Goal: Task Accomplishment & Management: Complete application form

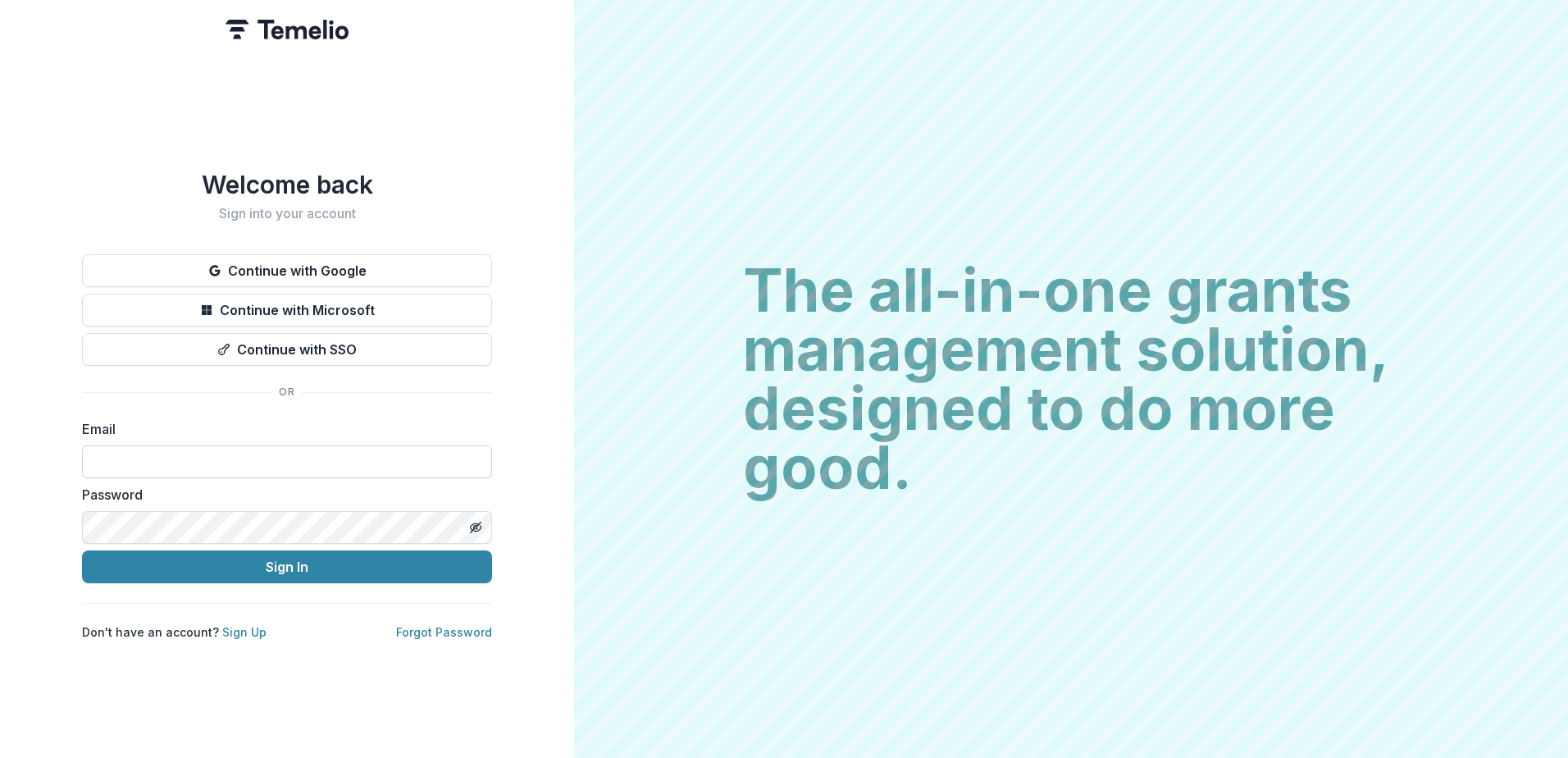
click at [293, 456] on input at bounding box center [286, 462] width 410 height 33
type input "**********"
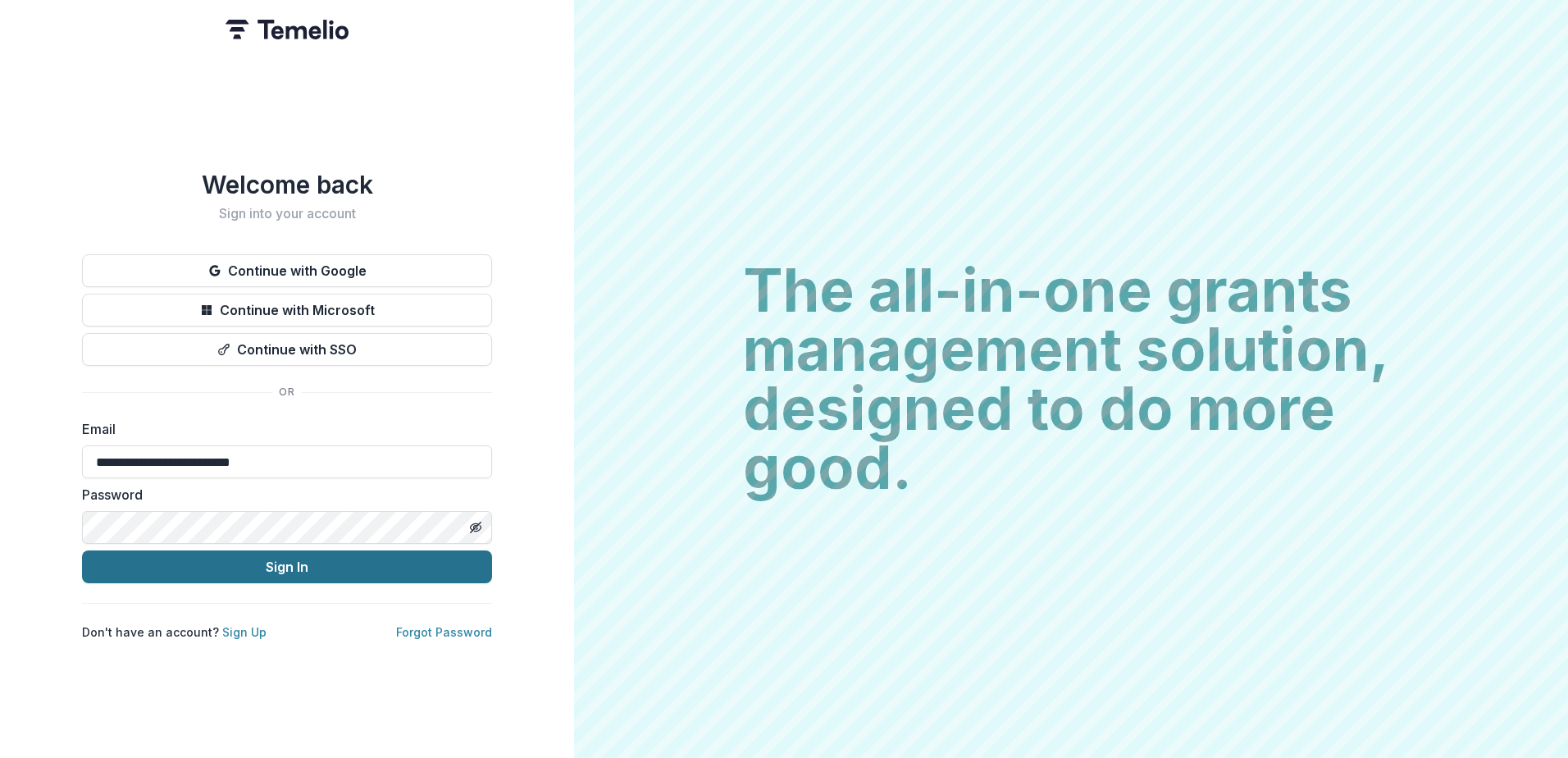
click at [362, 563] on button "Sign In" at bounding box center [286, 567] width 410 height 33
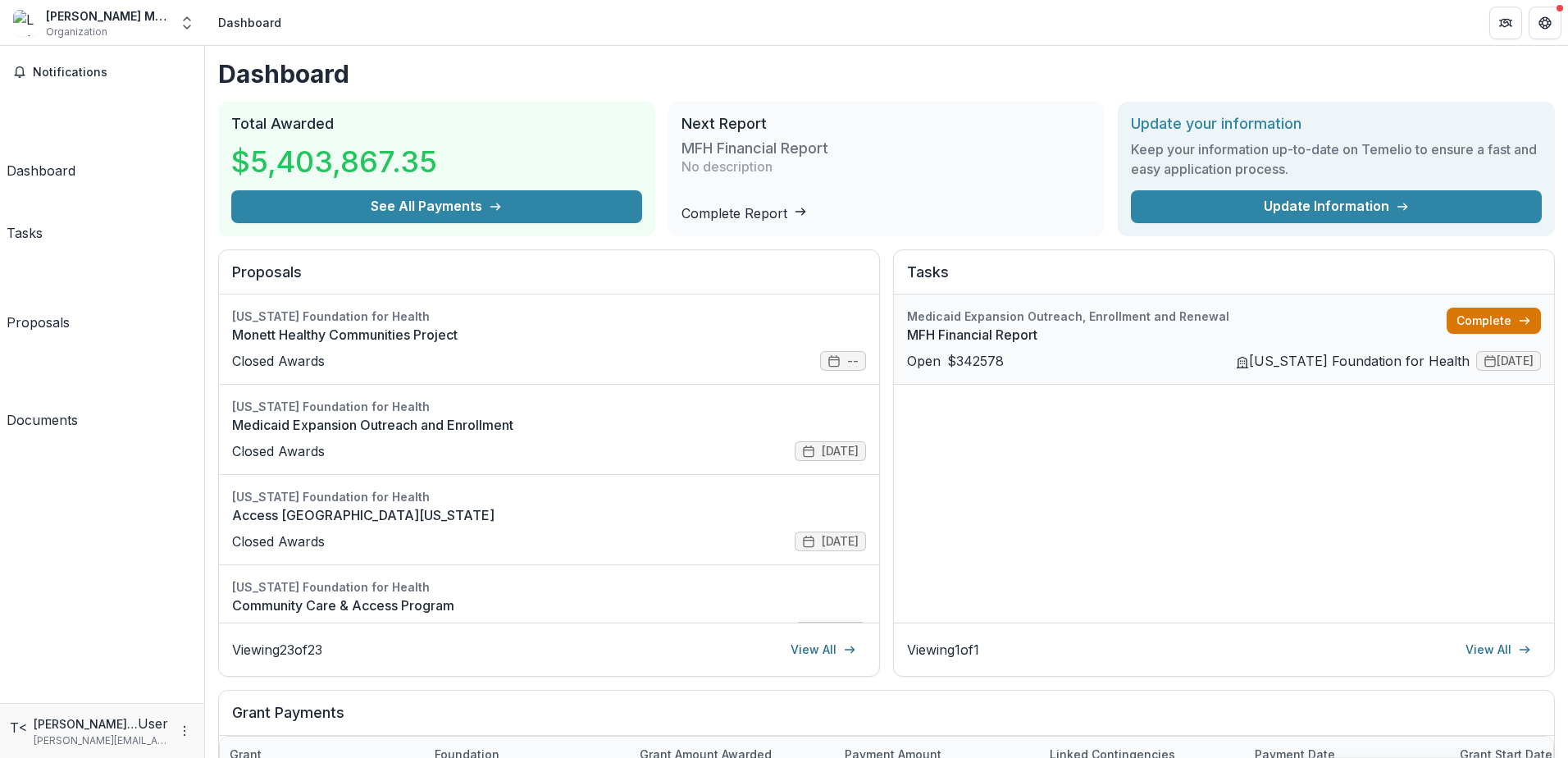
click at [1476, 323] on link "Complete" at bounding box center [1493, 321] width 94 height 26
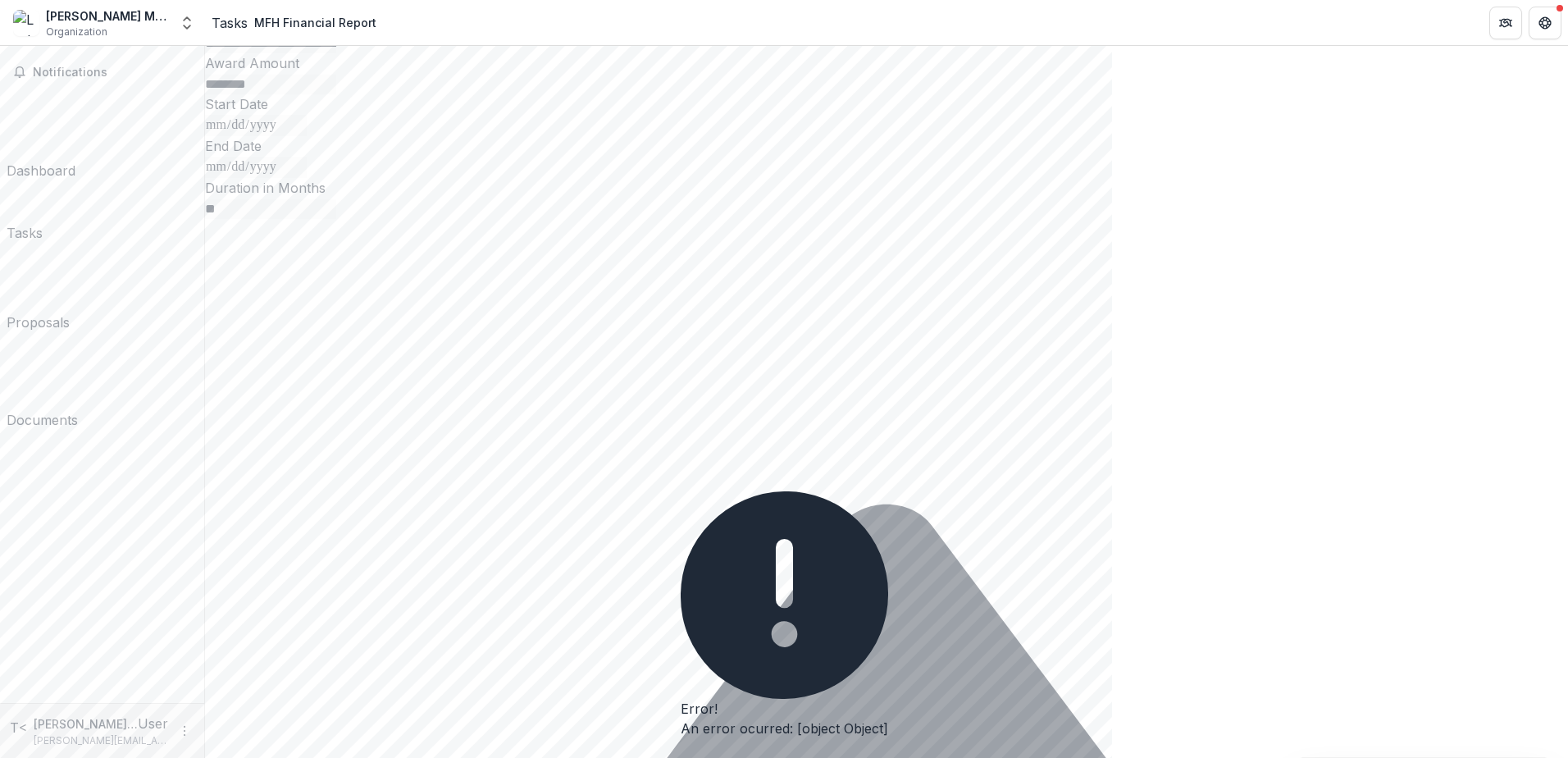
scroll to position [410, 0]
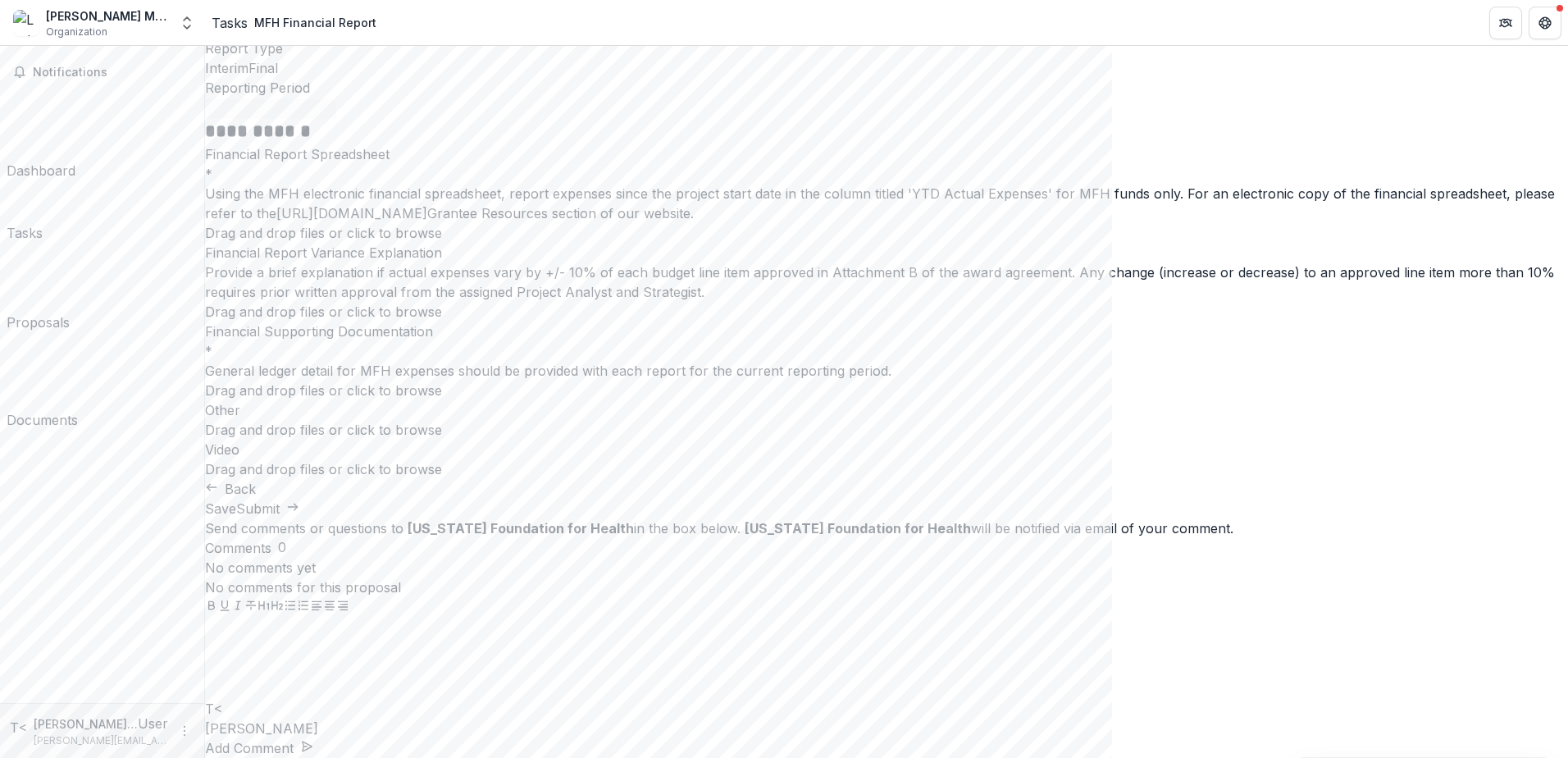
scroll to position [520, 0]
click at [442, 438] on span "click to browse" at bounding box center [394, 430] width 95 height 17
type input "**********"
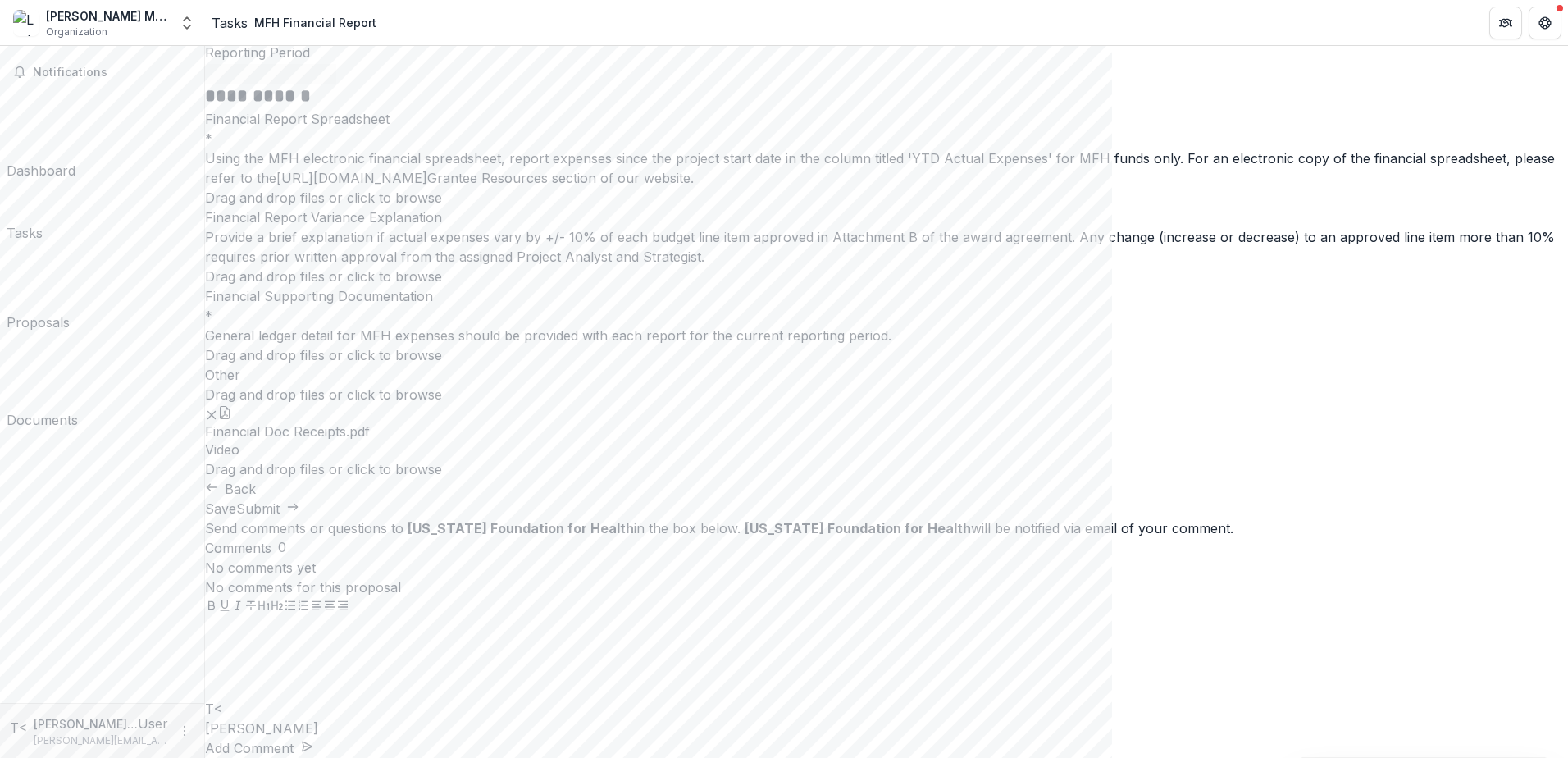
scroll to position [274, 0]
click at [442, 206] on span "click to browse" at bounding box center [394, 197] width 95 height 17
type input "**********"
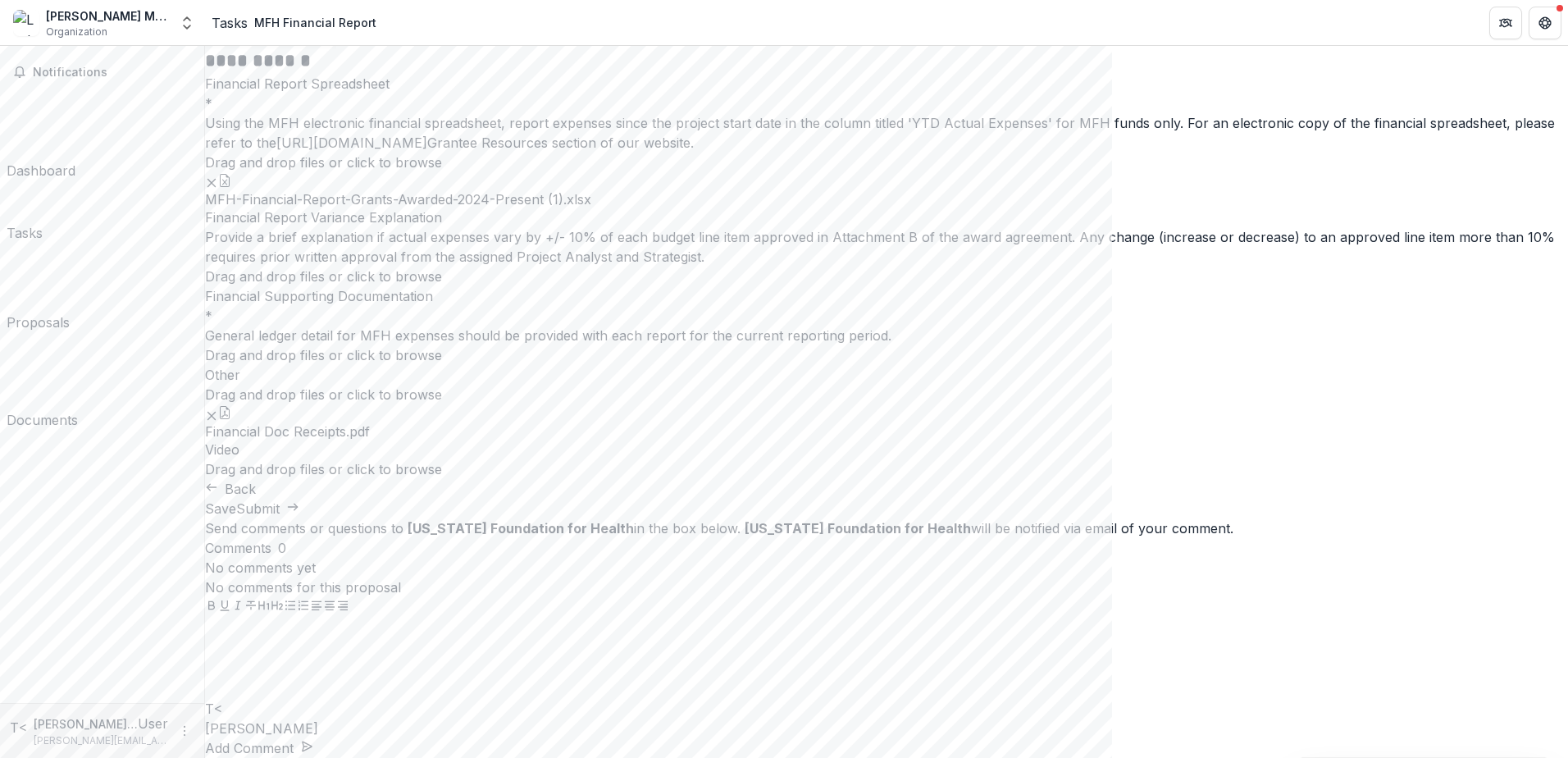
scroll to position [602, 0]
click at [442, 363] on span "click to browse" at bounding box center [394, 355] width 95 height 17
type input "**********"
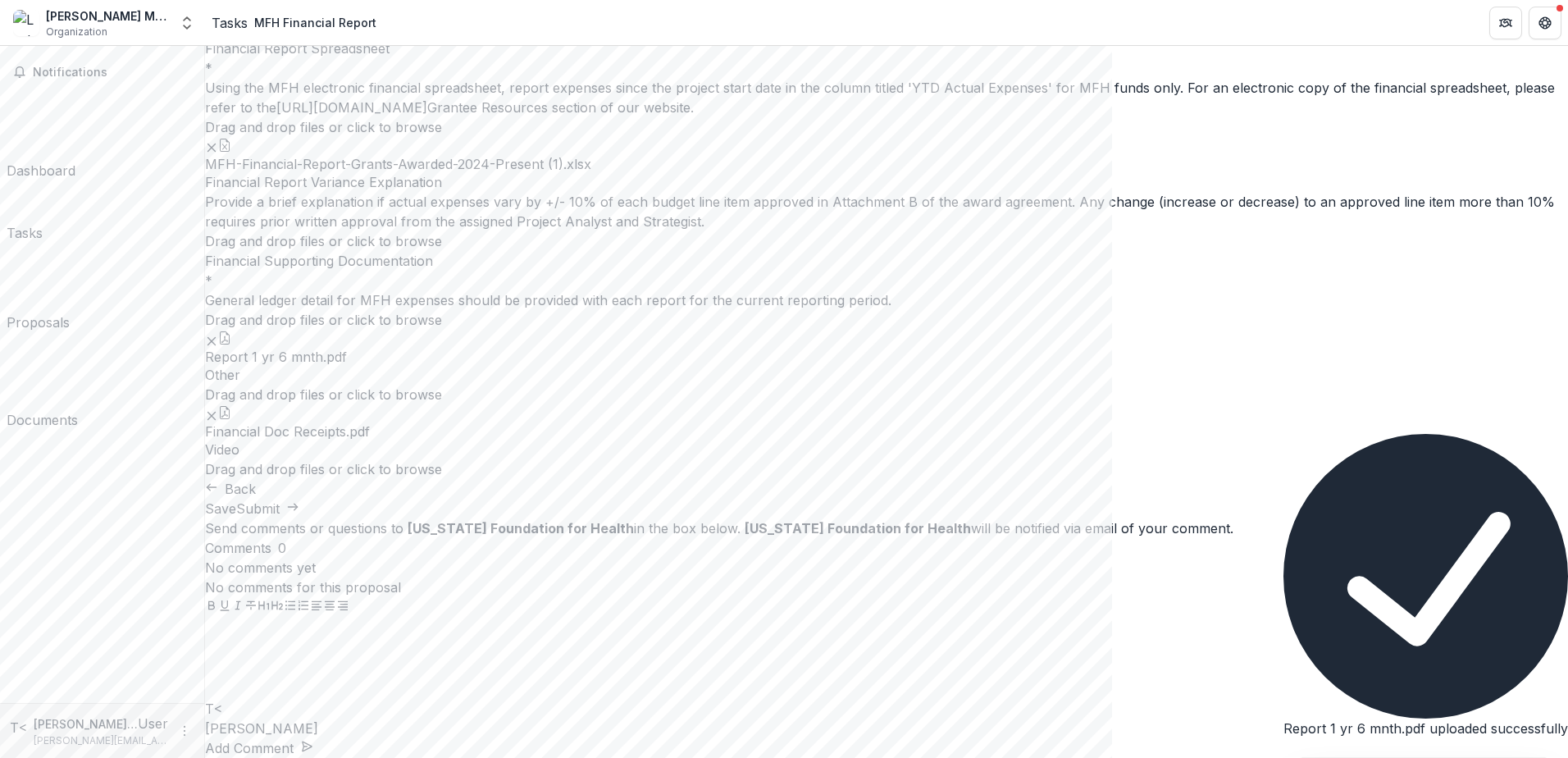
scroll to position [942, 0]
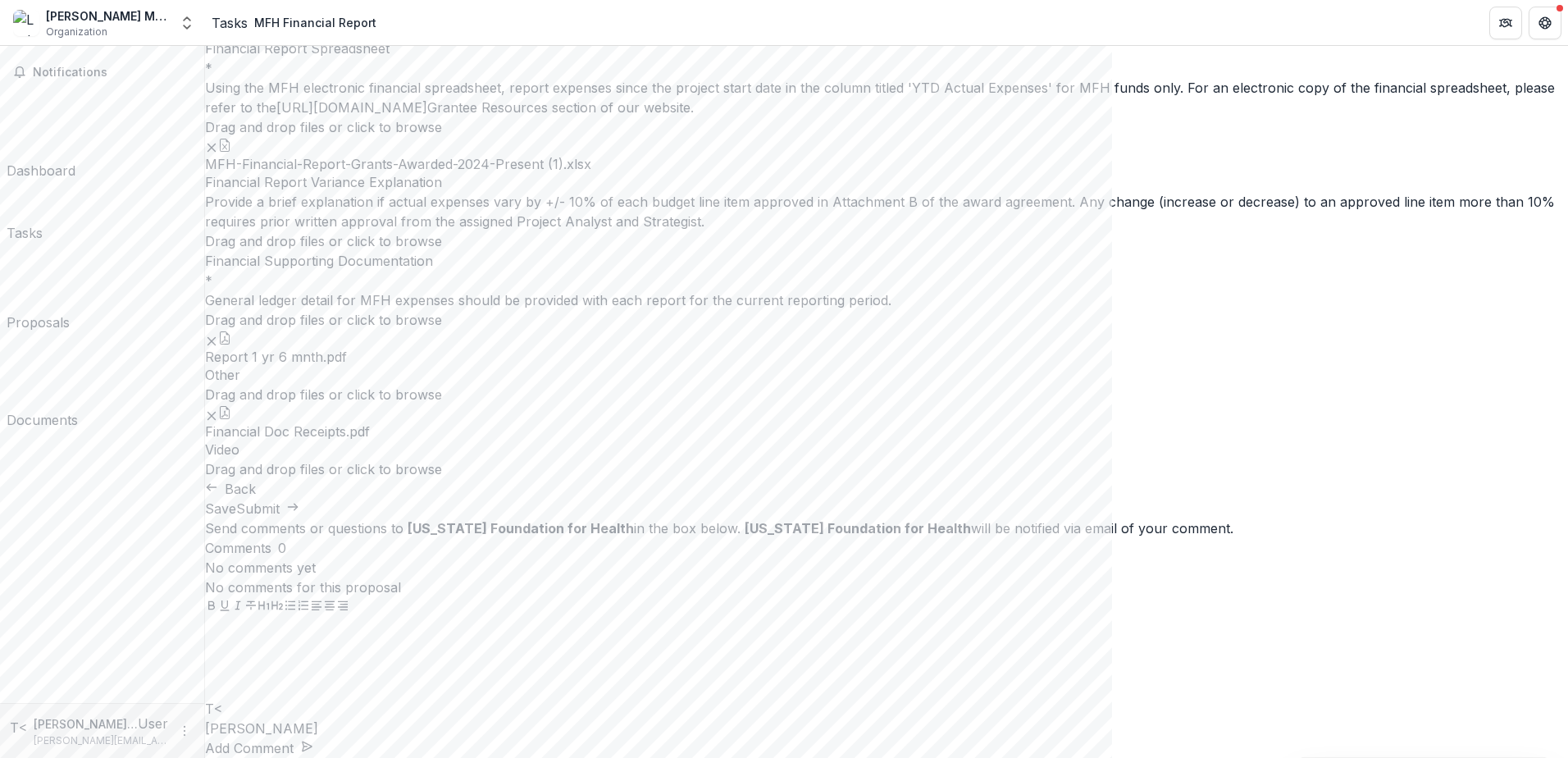
click at [236, 518] on button "Save" at bounding box center [220, 509] width 31 height 19
click at [1372, 642] on div at bounding box center [885, 658] width 1363 height 82
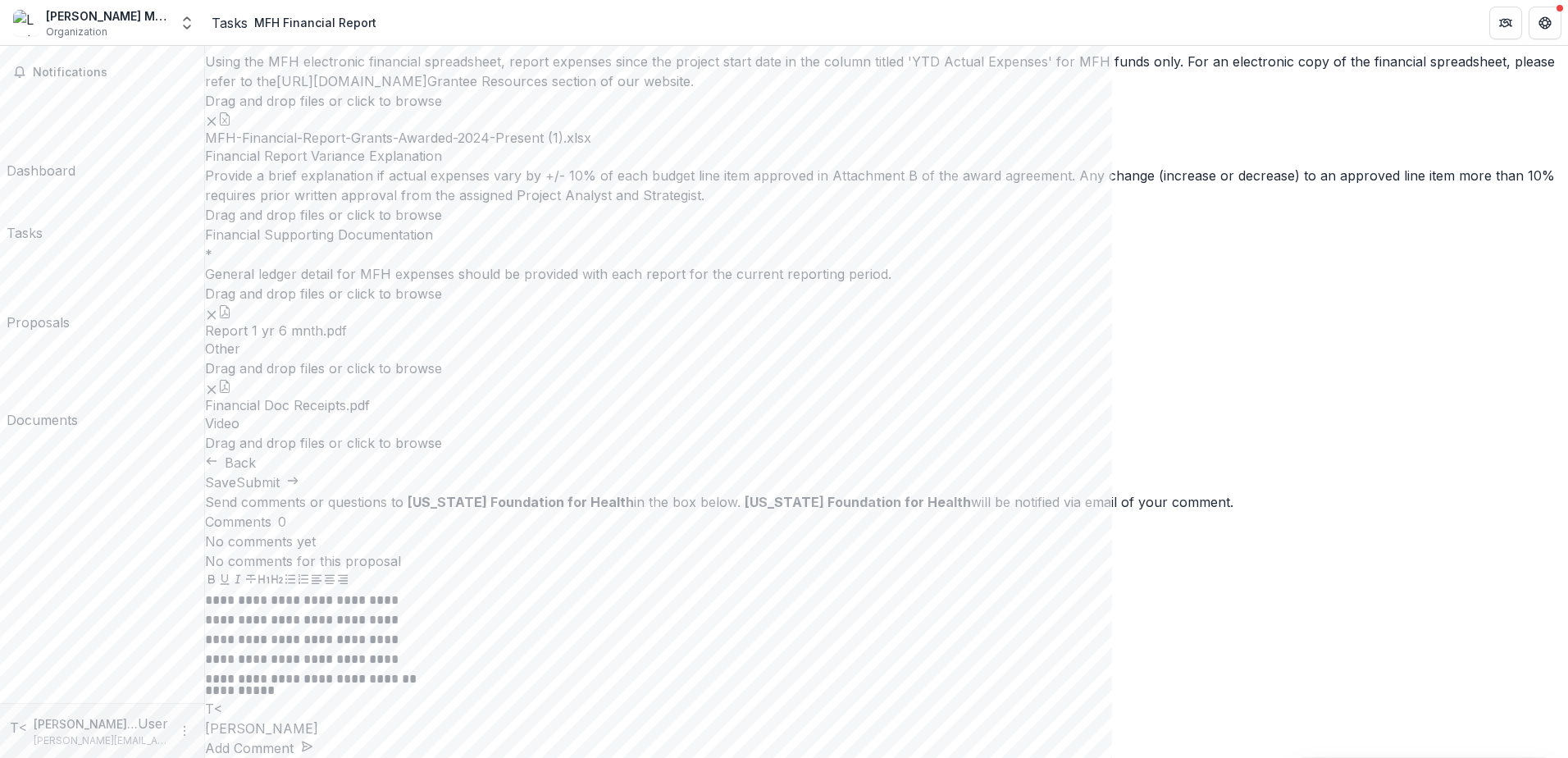
click at [314, 739] on button "Add Comment" at bounding box center [258, 748] width 108 height 19
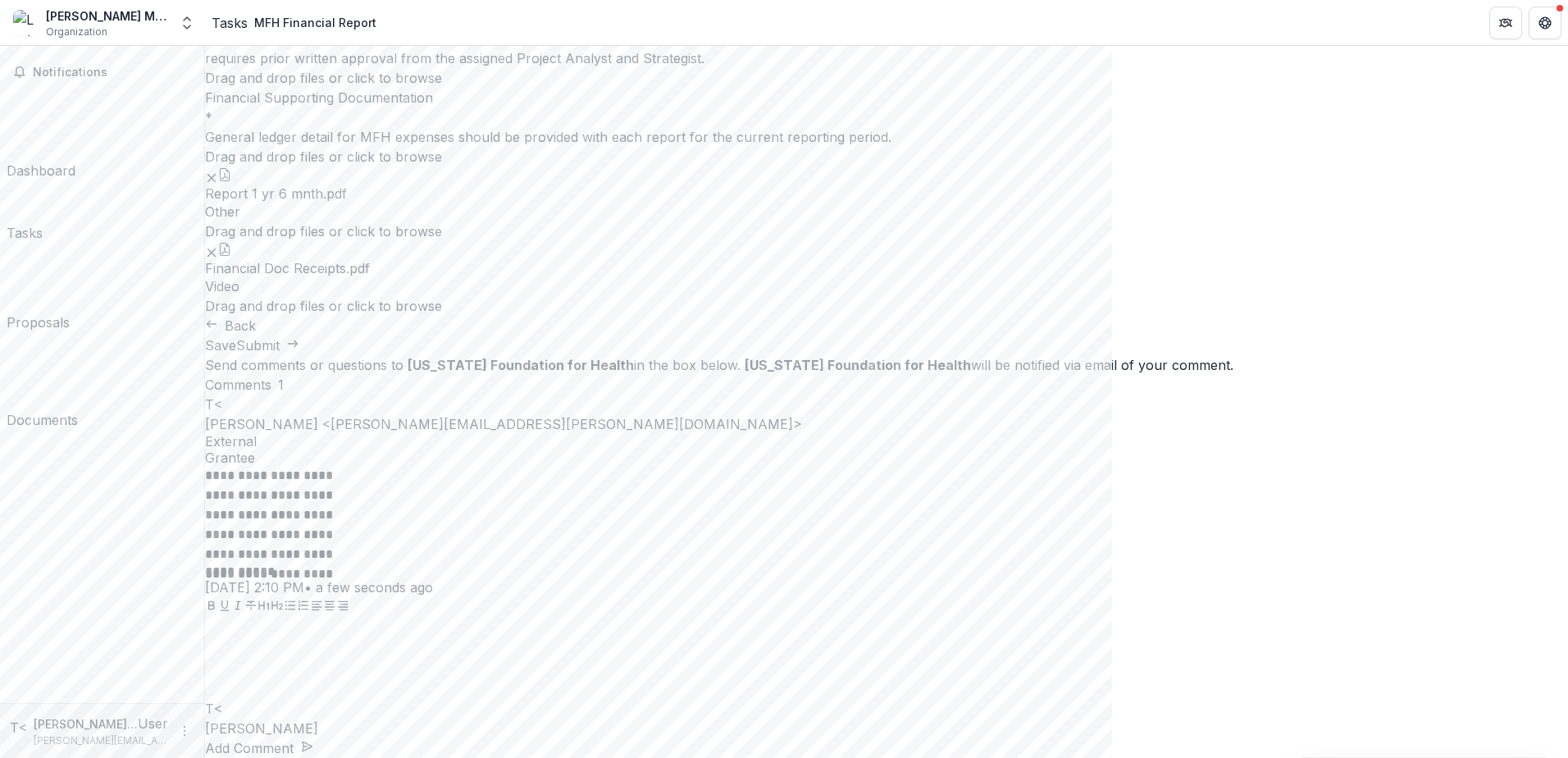
click at [299, 356] on button "Submit" at bounding box center [267, 345] width 63 height 19
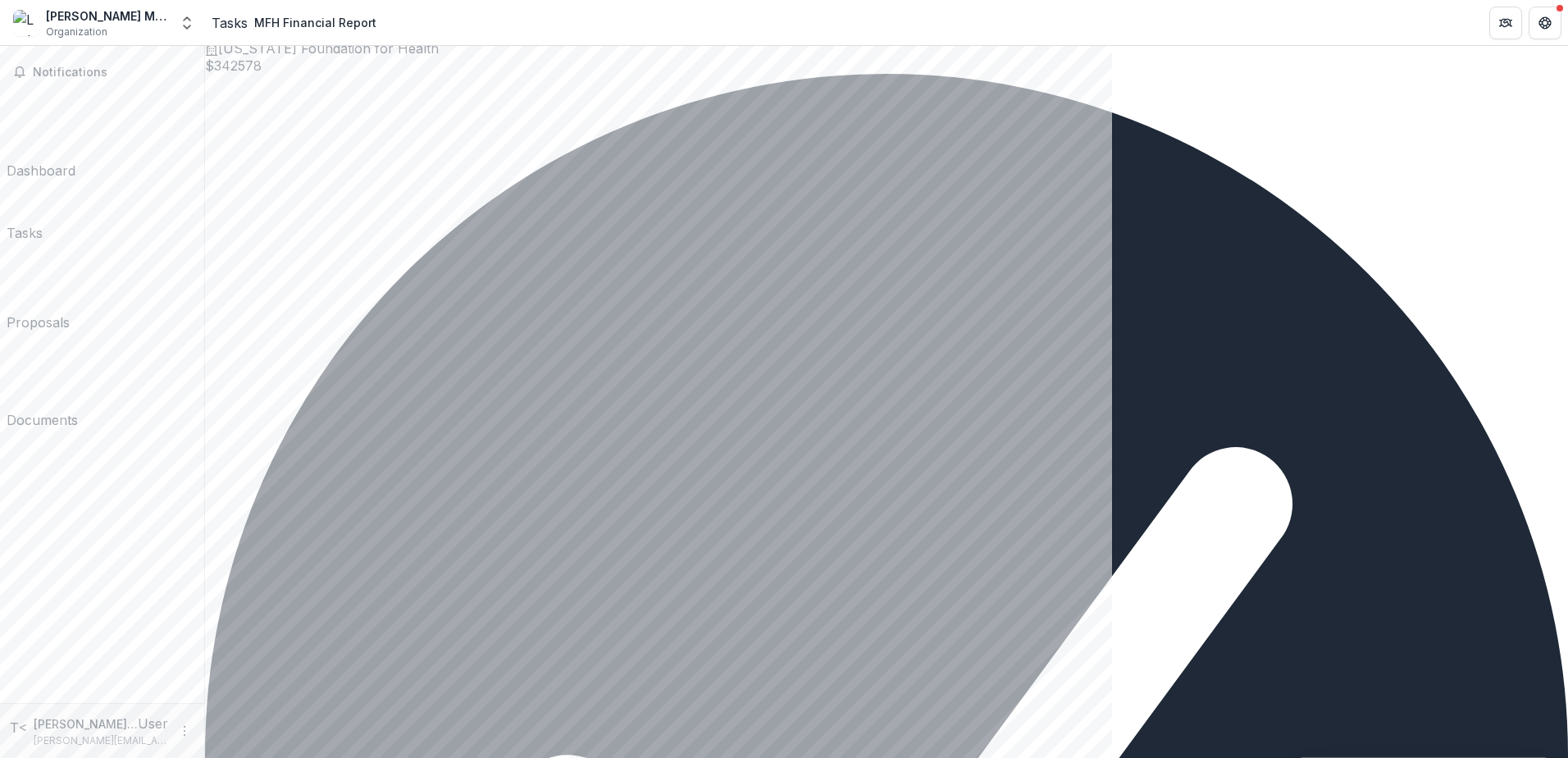
scroll to position [0, 0]
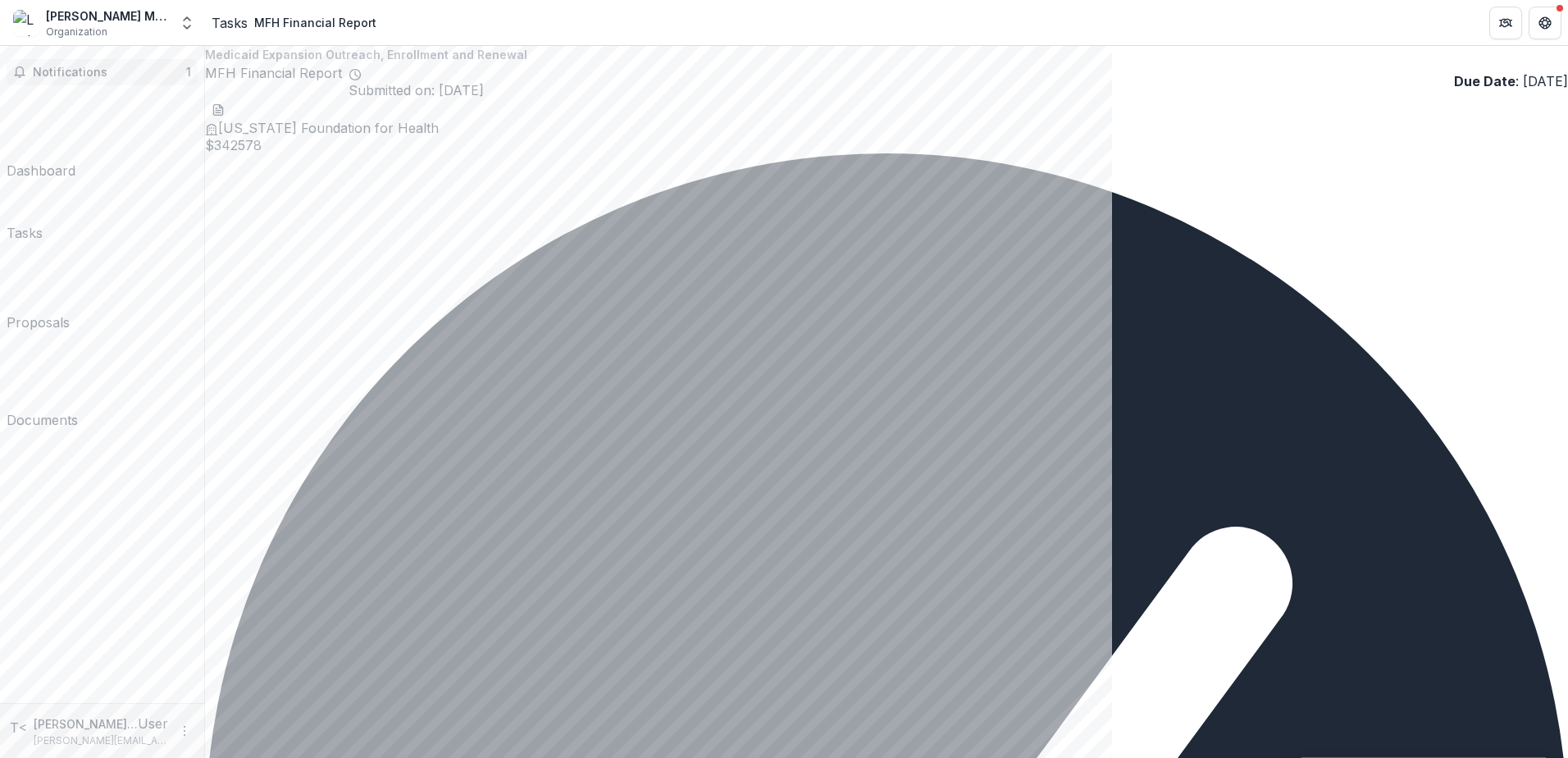
click at [137, 71] on span "Notifications" at bounding box center [109, 72] width 153 height 14
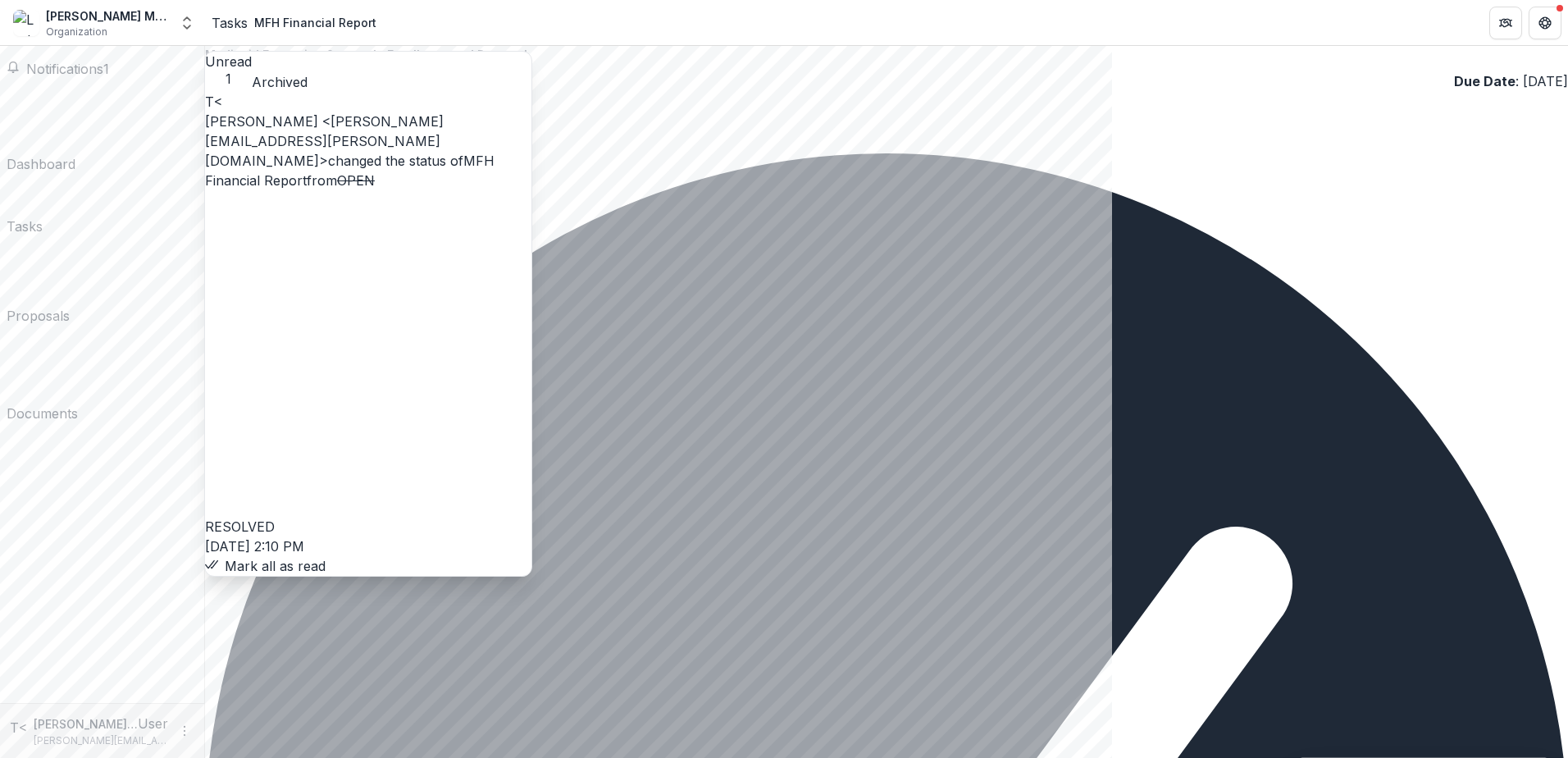
click at [276, 556] on button "Mark all as read" at bounding box center [265, 566] width 121 height 19
